Goal: Task Accomplishment & Management: Manage account settings

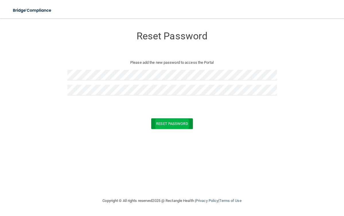
click at [171, 124] on button "Reset Password" at bounding box center [171, 123] width 41 height 11
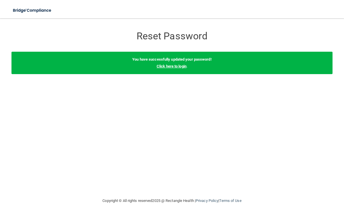
click at [175, 65] on link "Click here to login" at bounding box center [172, 66] width 30 height 4
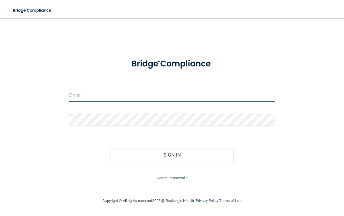
type input "[PERSON_NAME][DOMAIN_NAME][EMAIL_ADDRESS][DOMAIN_NAME]"
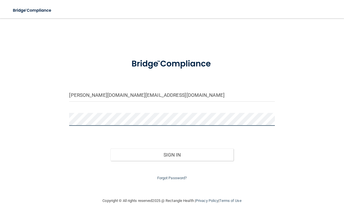
click at [172, 153] on button "Sign In" at bounding box center [171, 154] width 123 height 13
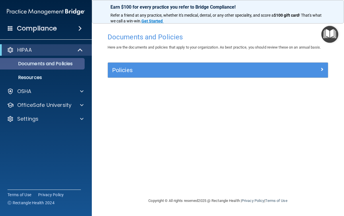
click at [70, 64] on p "Documents and Policies" at bounding box center [43, 64] width 78 height 6
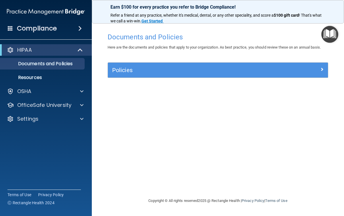
click at [154, 70] on h5 "Policies" at bounding box center [190, 70] width 156 height 6
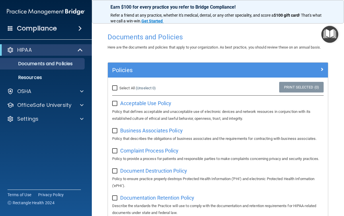
click at [328, 30] on img "Open Resource Center" at bounding box center [329, 34] width 17 height 17
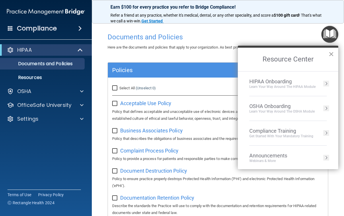
click at [331, 53] on button "×" at bounding box center [330, 53] width 5 height 9
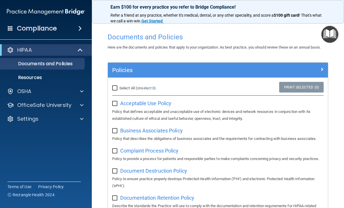
click at [50, 119] on div "Settings" at bounding box center [38, 118] width 71 height 7
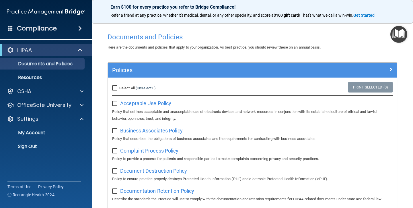
click at [343, 32] on img "Open Resource Center" at bounding box center [398, 34] width 17 height 17
click at [343, 34] on img "Open Resource Center" at bounding box center [398, 34] width 17 height 17
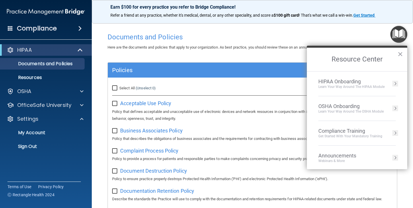
click at [343, 81] on div "HIPAA Onboarding" at bounding box center [351, 81] width 66 height 6
